Goal: Register for event/course

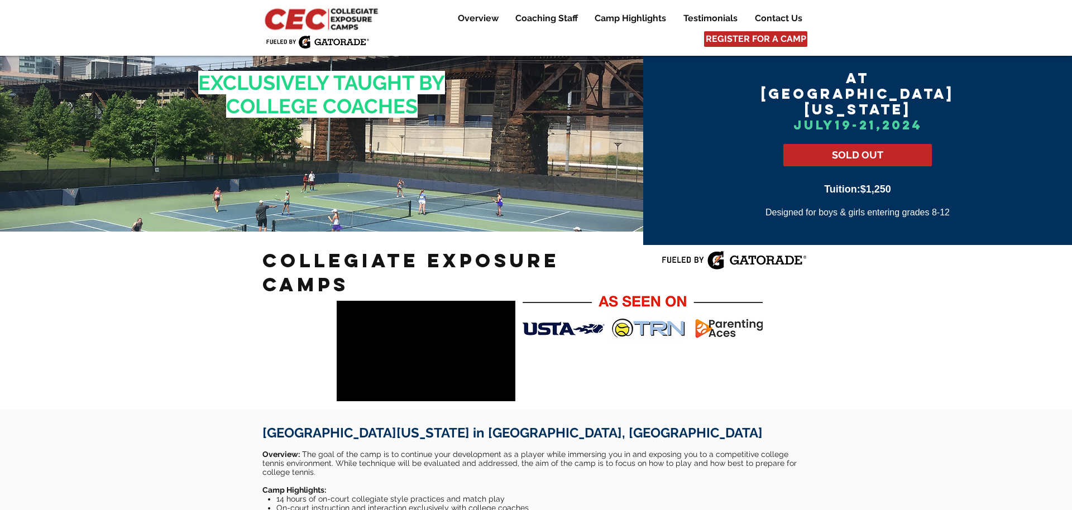
click at [352, 21] on img at bounding box center [322, 19] width 121 height 26
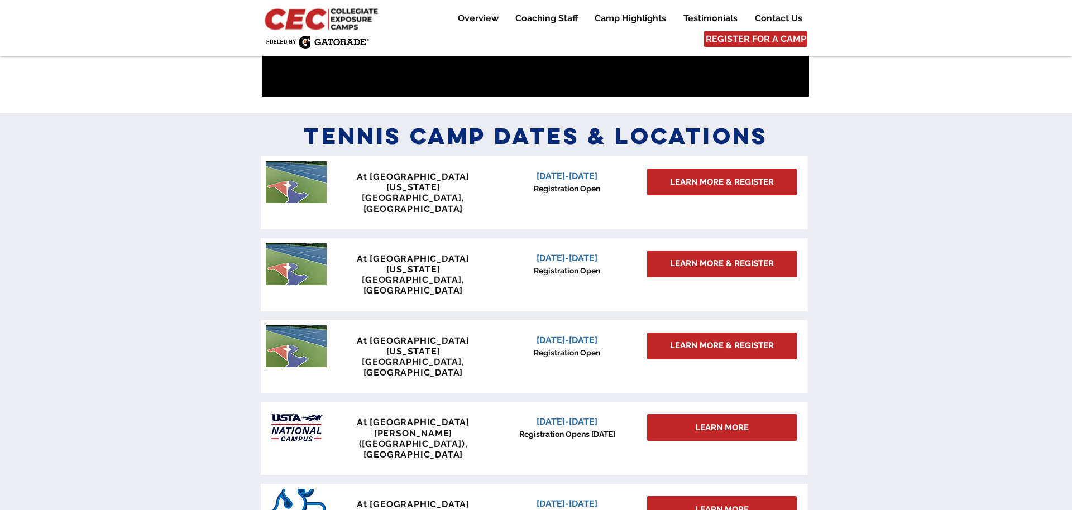
scroll to position [875, 0]
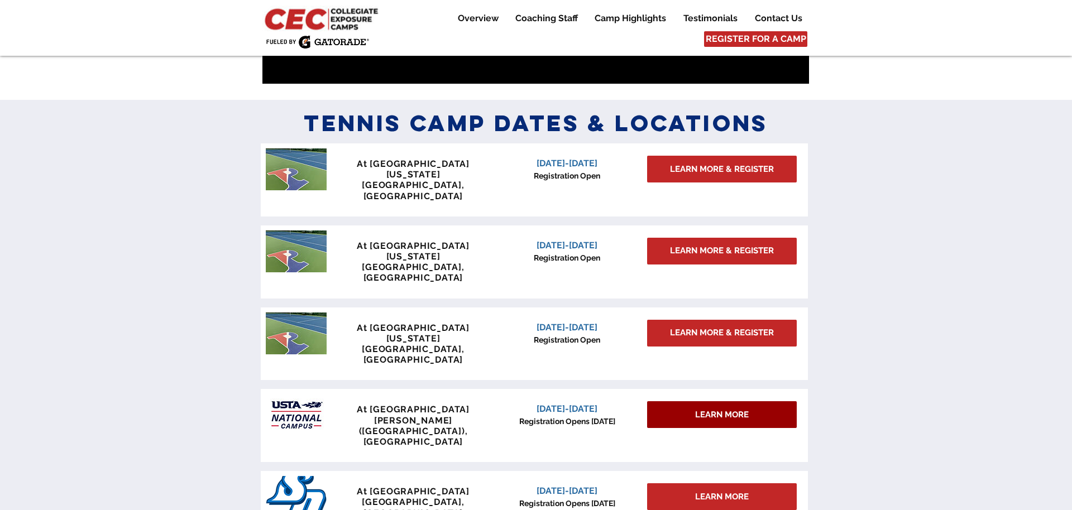
click at [704, 409] on span "LEARN MORE" at bounding box center [722, 415] width 54 height 12
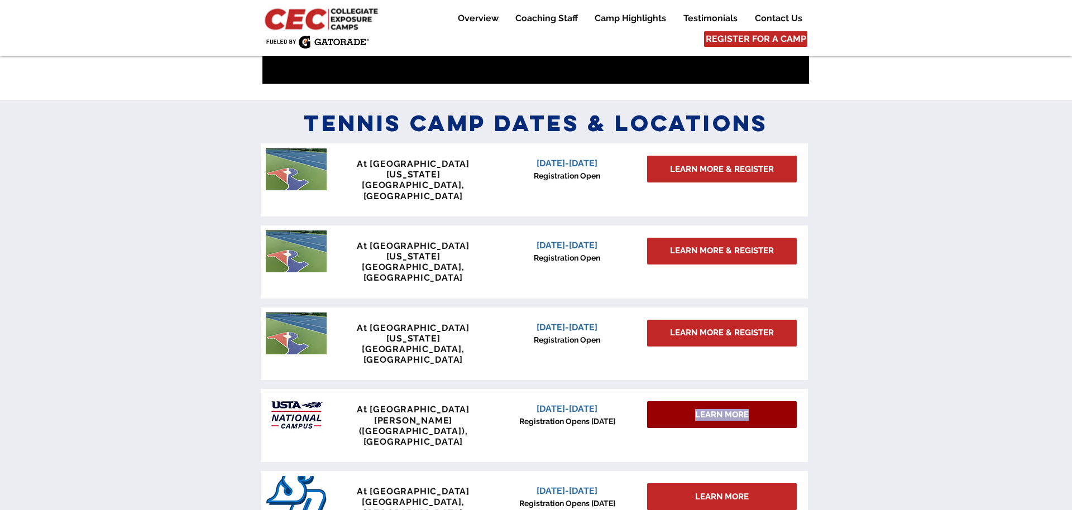
click at [704, 409] on span "LEARN MORE" at bounding box center [722, 415] width 54 height 12
click at [668, 401] on div "LEARN MORE" at bounding box center [722, 414] width 150 height 27
click at [472, 415] on p "Lake Nona (Orlando), FL" at bounding box center [412, 431] width 165 height 32
click at [725, 409] on span "LEARN MORE" at bounding box center [722, 415] width 54 height 12
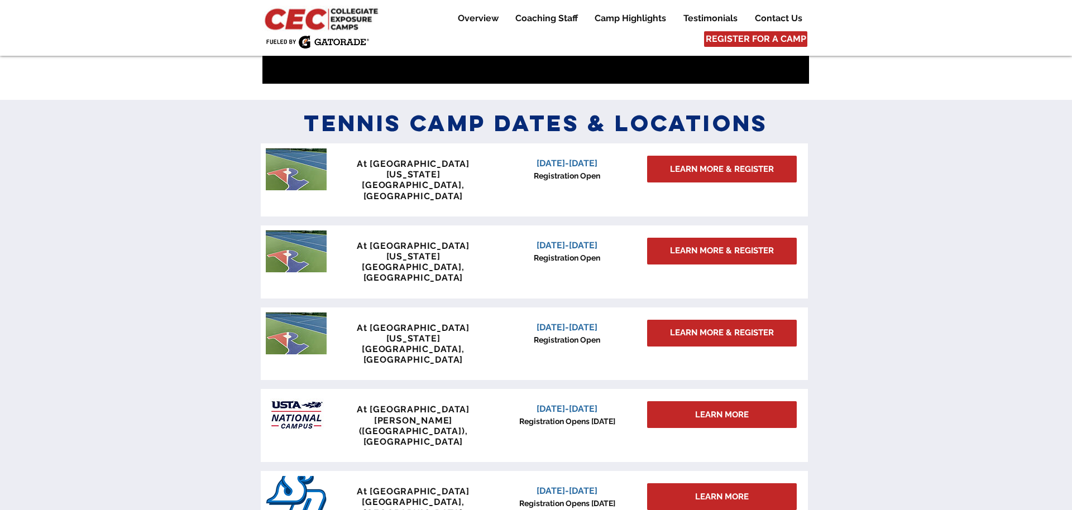
click at [869, 325] on div at bounding box center [536, 322] width 1072 height 444
